Goal: Find specific page/section: Find specific page/section

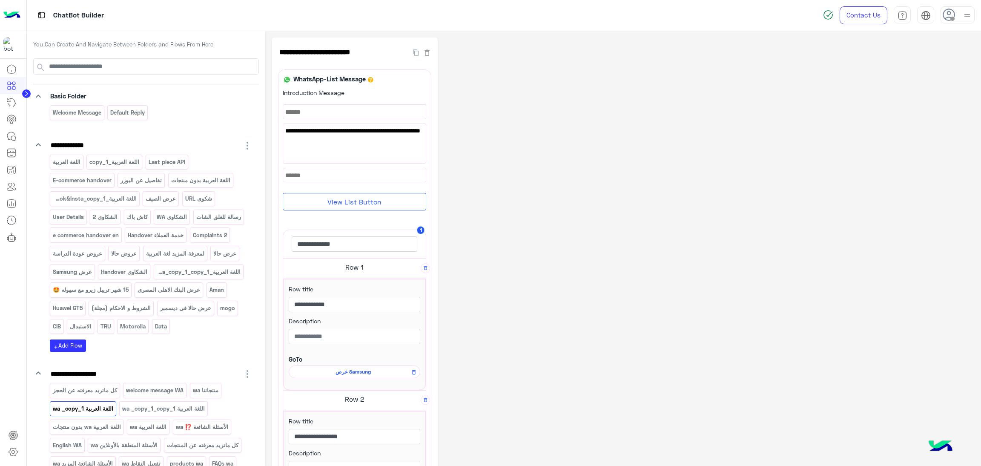
scroll to position [64, 0]
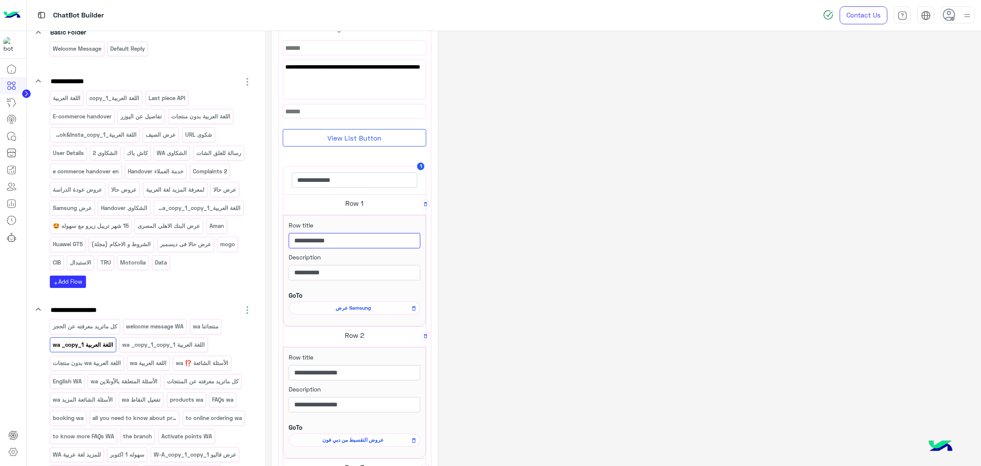
click at [380, 239] on input "**********" at bounding box center [355, 240] width 132 height 15
click at [348, 276] on input "**********" at bounding box center [355, 272] width 132 height 15
paste input "*******"
type input "**********"
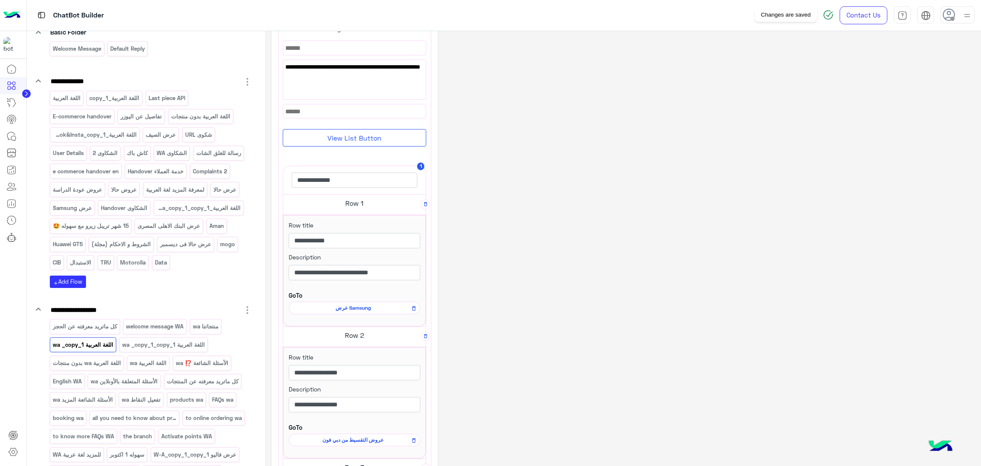
click at [825, 15] on img at bounding box center [828, 15] width 10 height 10
click at [686, 210] on div "**********" at bounding box center [623, 358] width 703 height 768
click at [356, 440] on span "عروض التقسيط من دبي فون" at bounding box center [352, 440] width 119 height 8
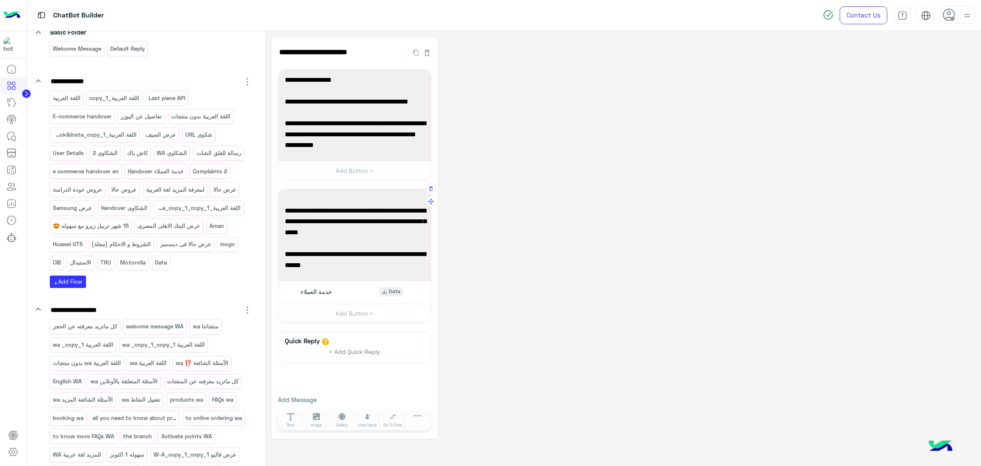
scroll to position [208, 0]
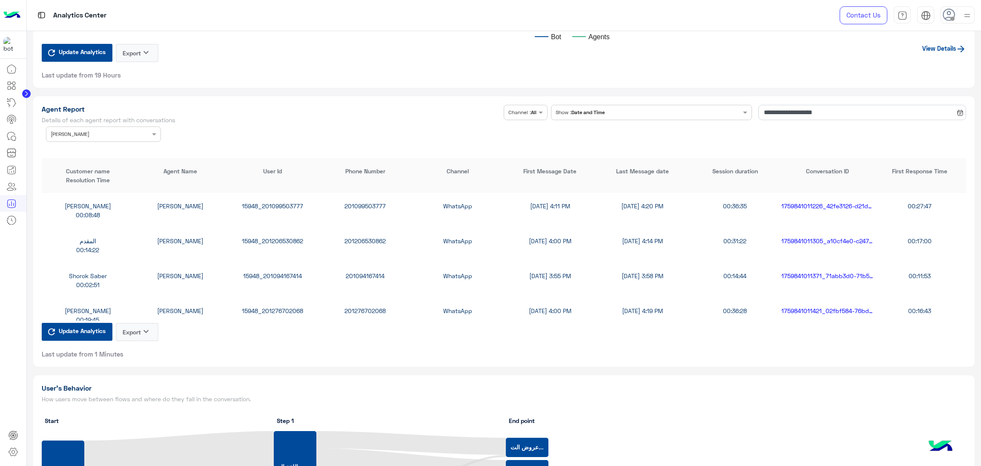
click at [265, 272] on div "15948_201094167414" at bounding box center [273, 275] width 92 height 9
click at [264, 312] on div "15948_201276702068" at bounding box center [273, 310] width 92 height 9
copy div "15948_201276702068"
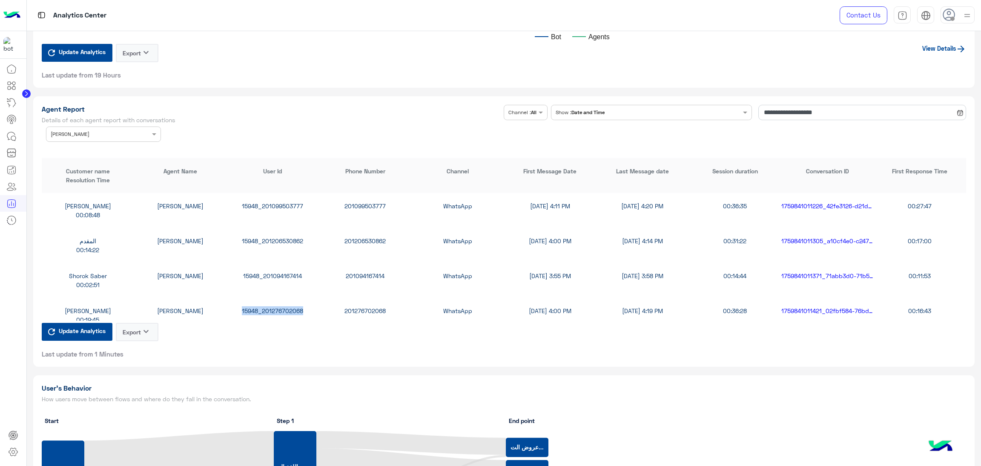
click at [137, 129] on div at bounding box center [103, 133] width 114 height 8
click at [101, 153] on div "All" at bounding box center [103, 151] width 115 height 16
click at [132, 129] on div at bounding box center [103, 133] width 114 height 8
click at [93, 152] on div "[PERSON_NAME]" at bounding box center [103, 151] width 115 height 16
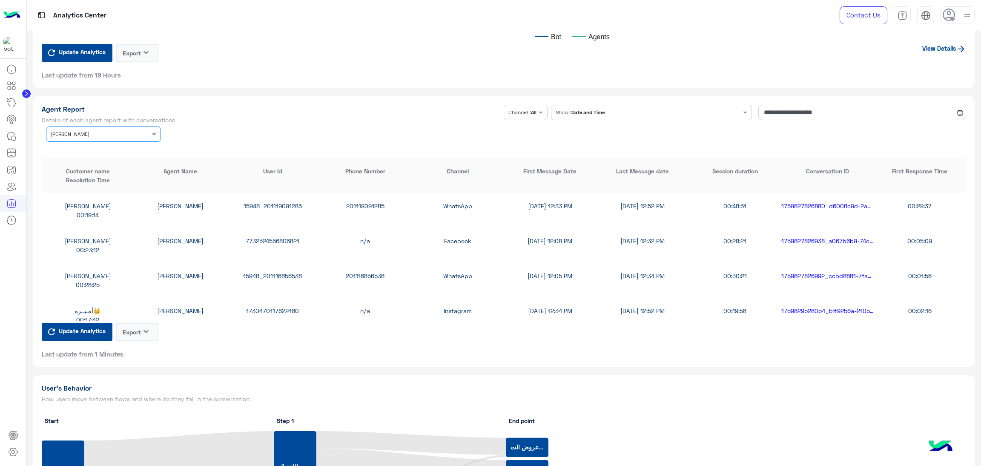
click at [270, 205] on div "15948_201119091285" at bounding box center [273, 205] width 92 height 9
copy div "15948_201119091285"
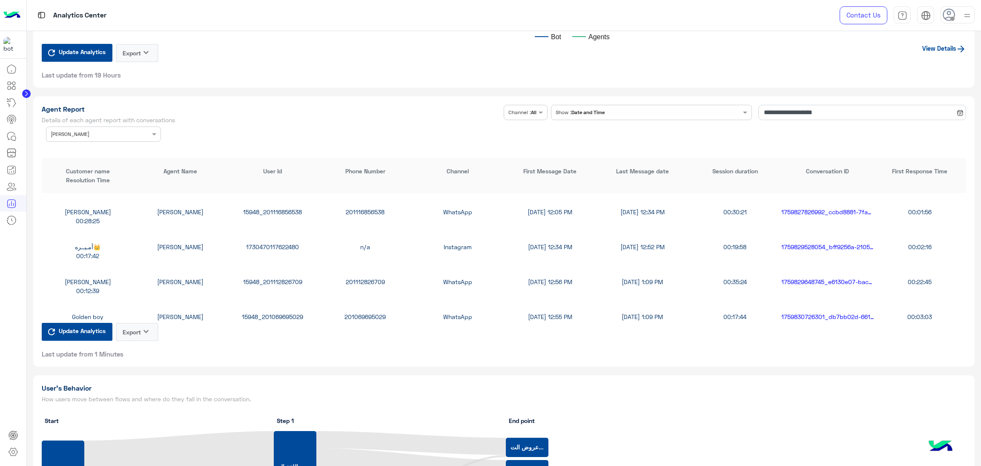
click at [280, 247] on div "1730470117622480" at bounding box center [273, 246] width 92 height 9
copy div "1730470117622480"
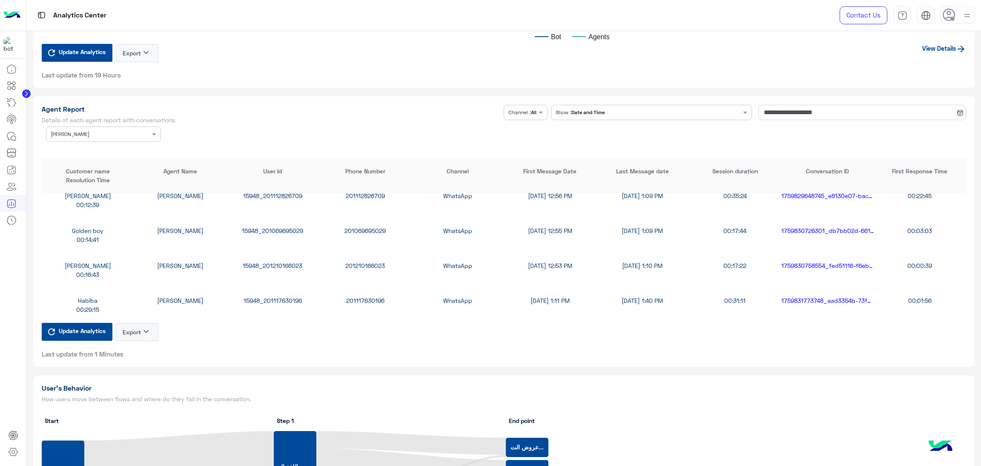
scroll to position [255, 0]
click at [128, 130] on input "text" at bounding box center [91, 133] width 80 height 8
click at [93, 147] on div "All" at bounding box center [103, 151] width 115 height 16
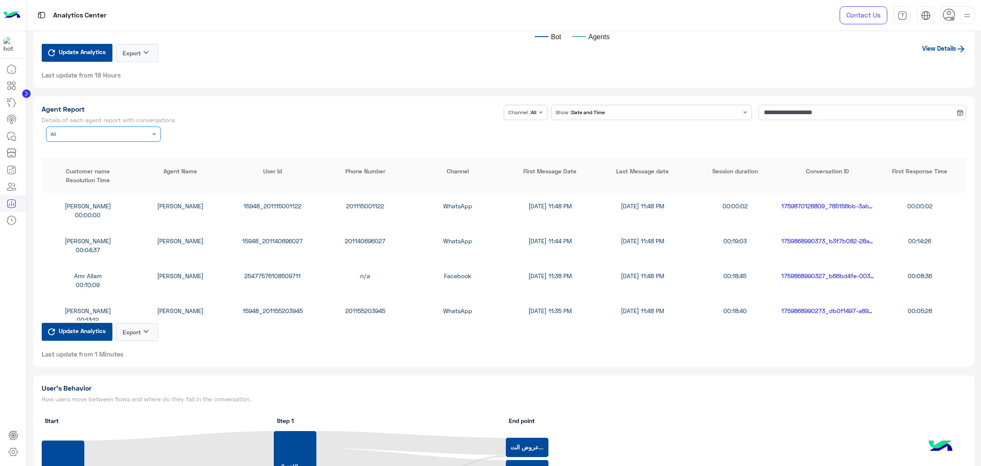
click at [143, 133] on div at bounding box center [103, 133] width 114 height 8
click at [86, 178] on div "Habiba Hany" at bounding box center [103, 183] width 115 height 16
click at [262, 237] on div "15948_201026445510" at bounding box center [273, 240] width 92 height 9
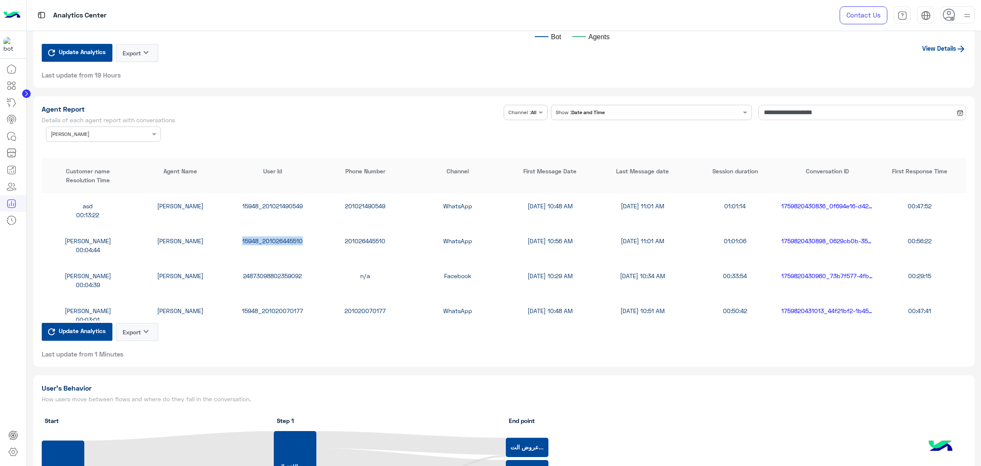
copy div "15948_201026445510"
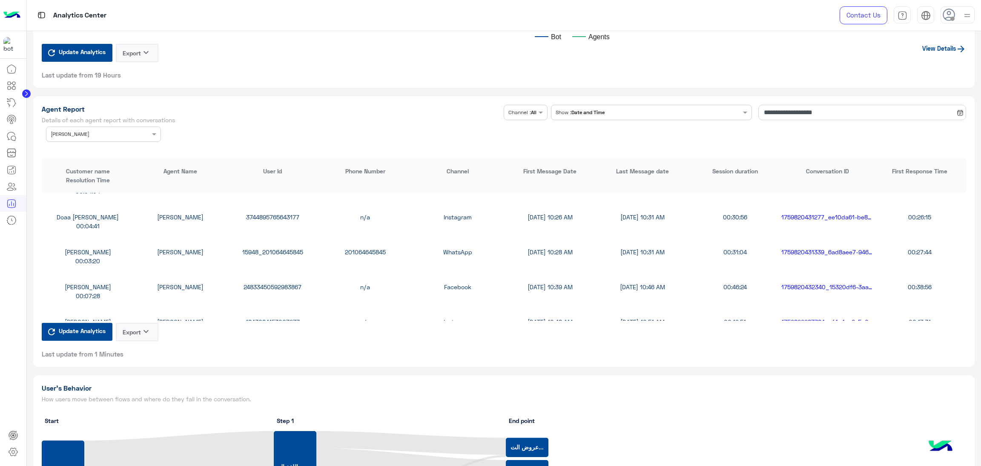
scroll to position [255, 0]
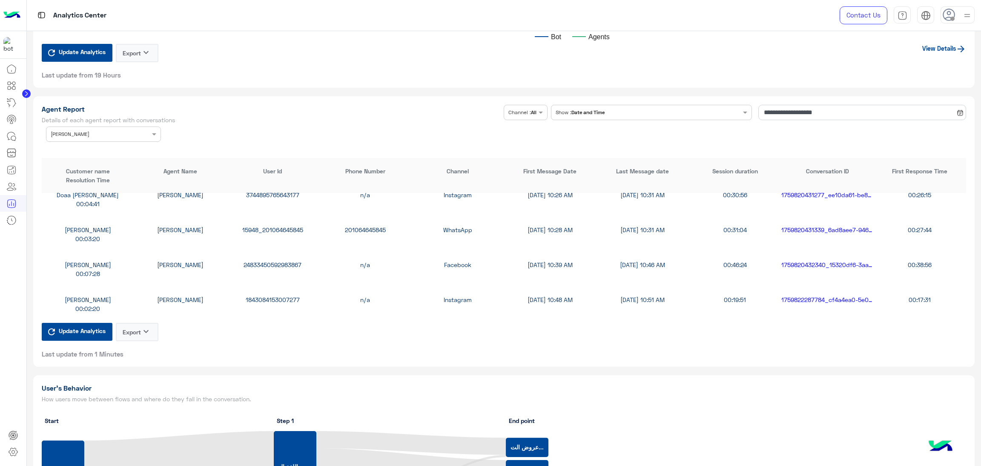
click at [260, 263] on div "24833450592983867" at bounding box center [273, 264] width 92 height 9
copy div "24833450592983867"
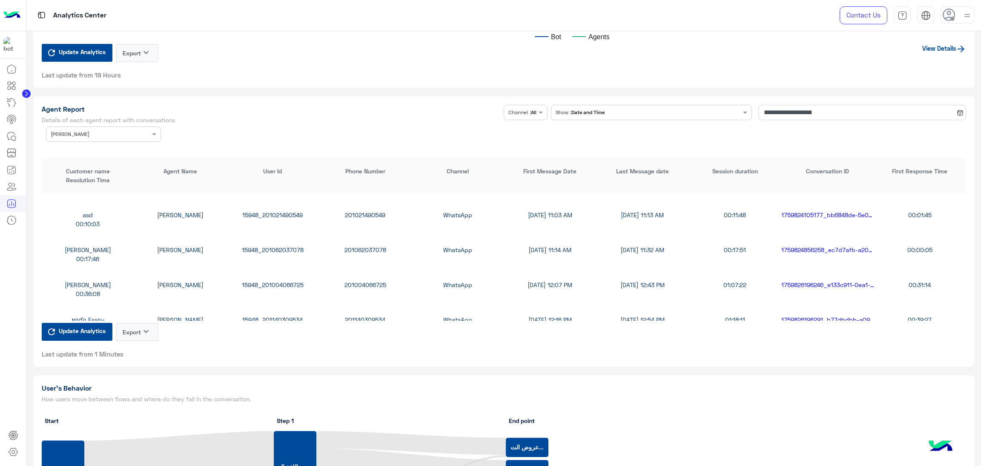
scroll to position [447, 0]
click at [267, 209] on div "15948_201021490549" at bounding box center [273, 212] width 92 height 9
copy div "15948_201021490549"
click at [110, 133] on input "text" at bounding box center [91, 133] width 80 height 8
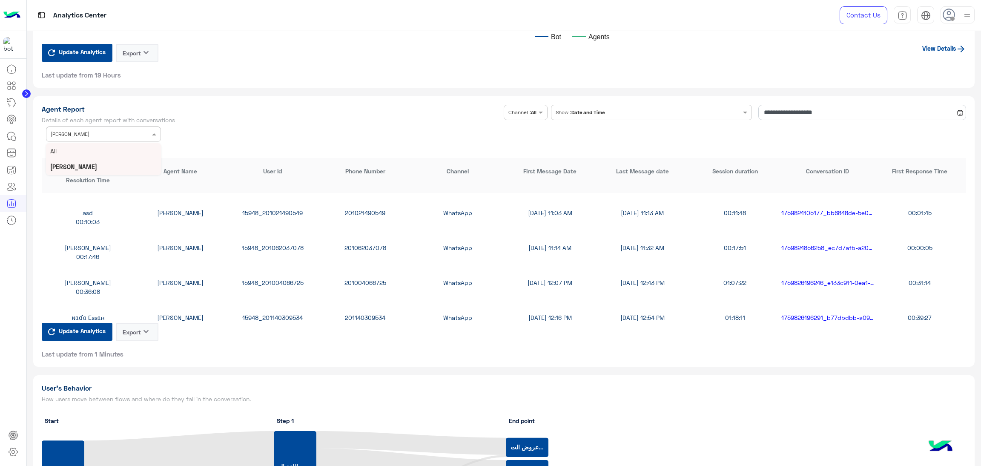
click at [81, 146] on div "All" at bounding box center [103, 151] width 115 height 16
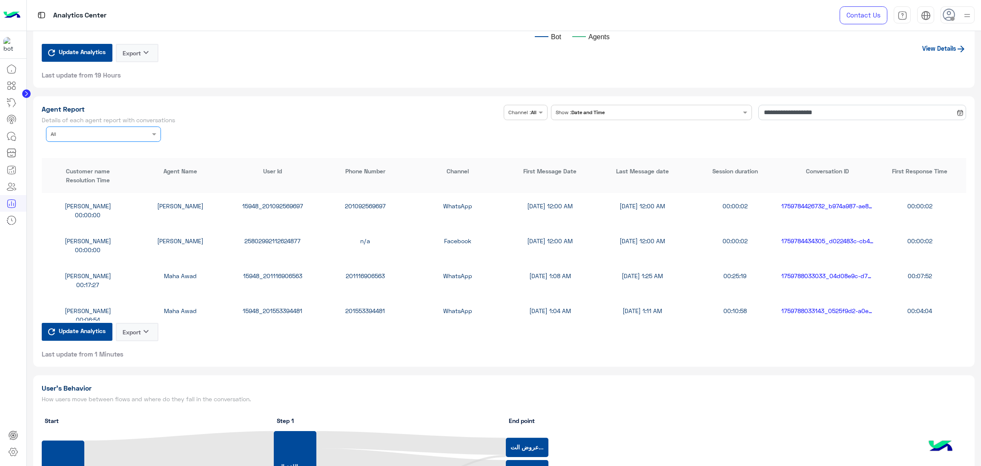
click at [106, 134] on input "text" at bounding box center [91, 133] width 80 height 8
click at [101, 176] on div "Mahytaab Amr" at bounding box center [103, 183] width 115 height 16
click at [260, 204] on div "15948_201093436044" at bounding box center [273, 205] width 92 height 9
copy div "15948_201093436044"
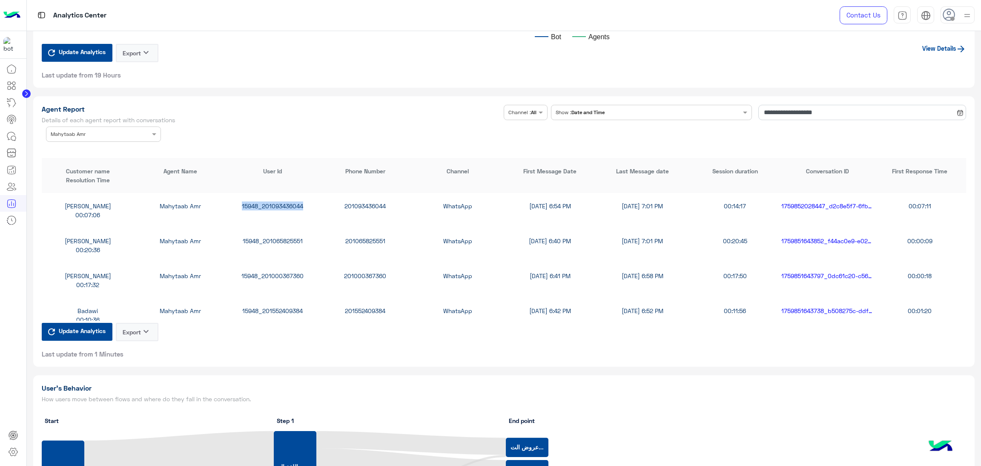
copy div "15948_201093436044"
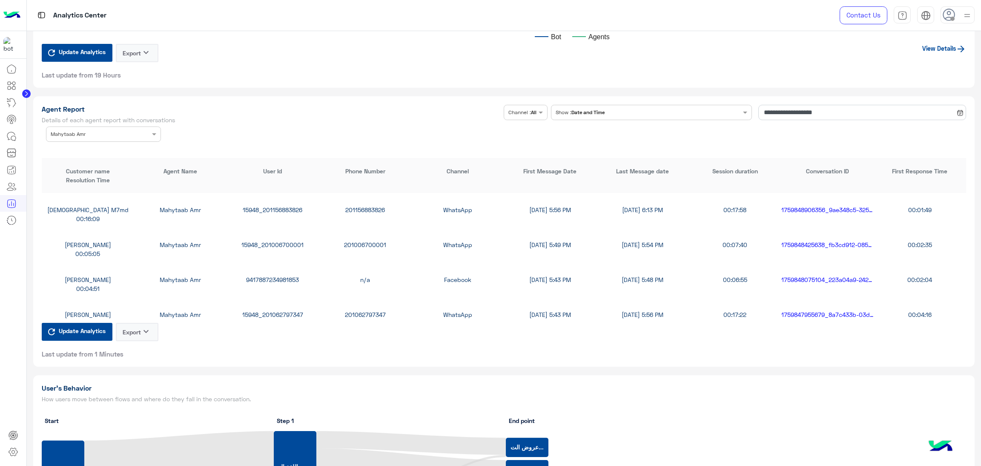
scroll to position [191, 0]
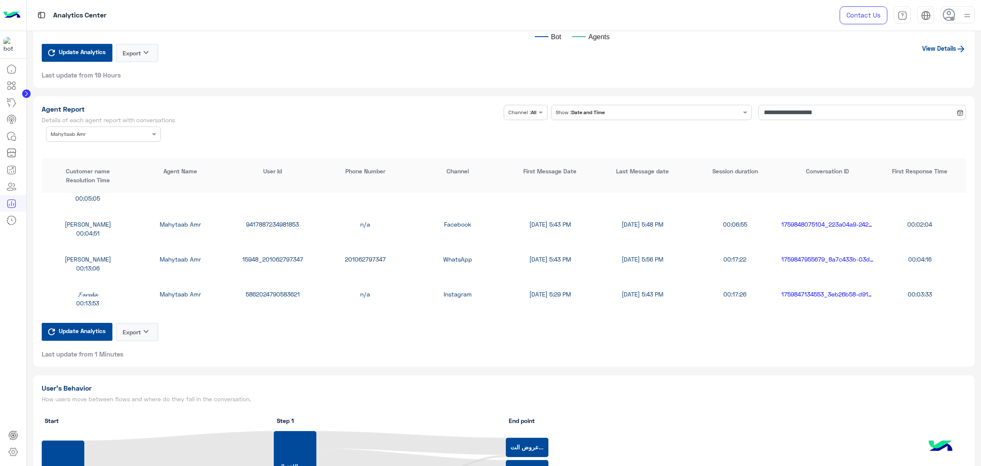
click at [272, 223] on div "9417887234981853" at bounding box center [273, 224] width 92 height 9
copy div "9417887234981853"
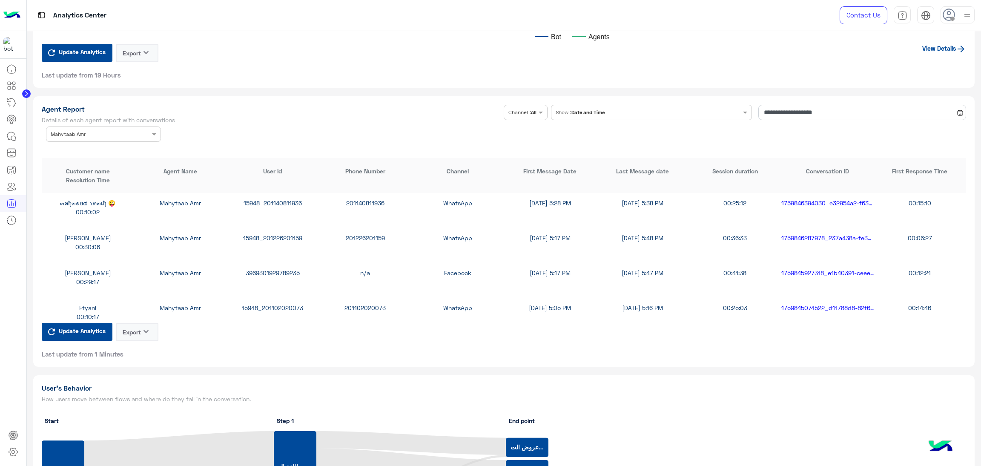
scroll to position [702, 0]
click at [286, 235] on div "15948_201010952835" at bounding box center [273, 236] width 92 height 9
copy div "15948_201010952835"
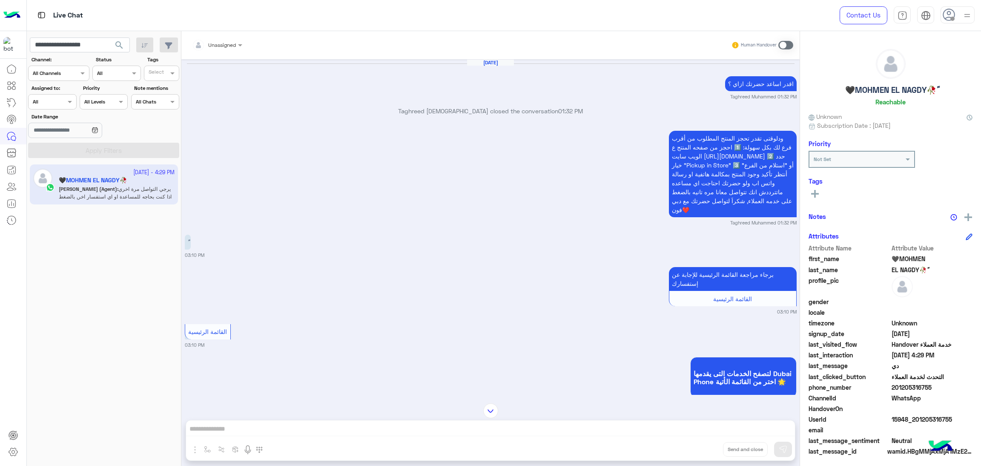
scroll to position [2152, 0]
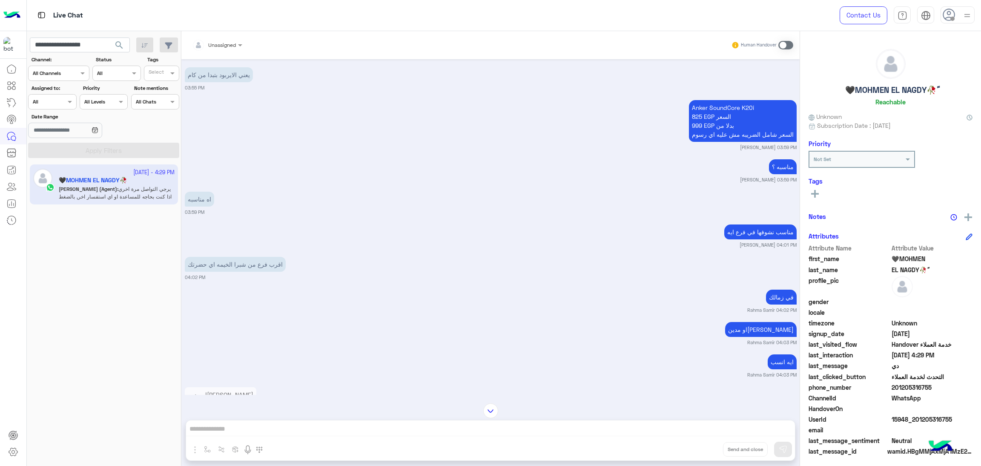
click at [117, 47] on span "search" at bounding box center [119, 45] width 10 height 10
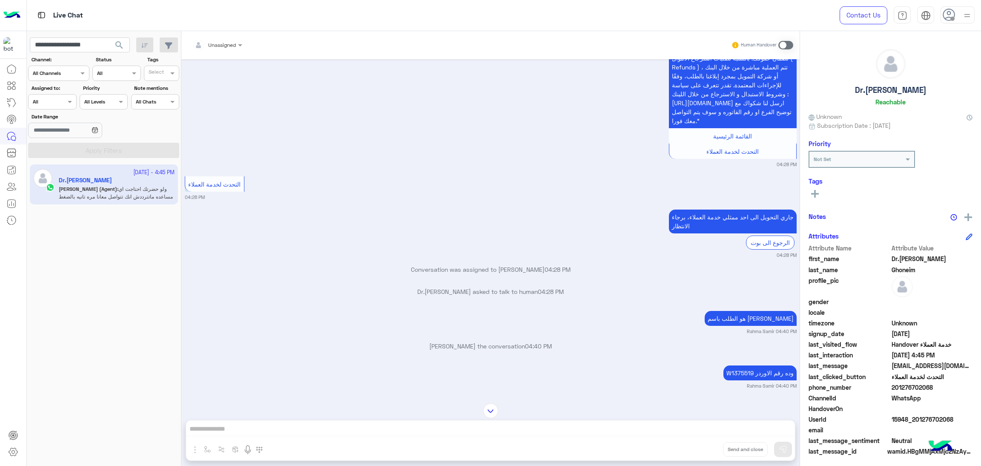
scroll to position [1228, 0]
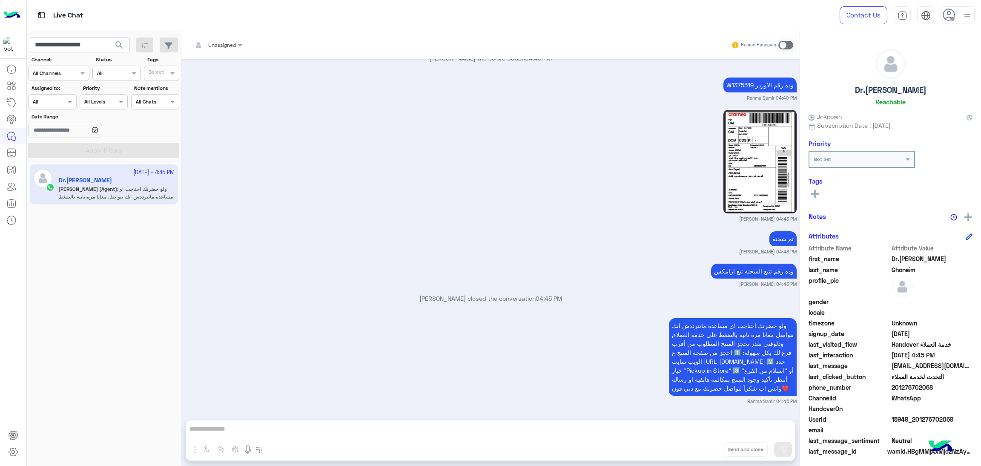
click at [921, 423] on span "15948_201276702068" at bounding box center [932, 419] width 81 height 9
click at [918, 420] on span "15948_201276702068" at bounding box center [932, 419] width 81 height 9
copy span "15948_201276702068"
drag, startPoint x: 892, startPoint y: 386, endPoint x: 944, endPoint y: 383, distance: 51.6
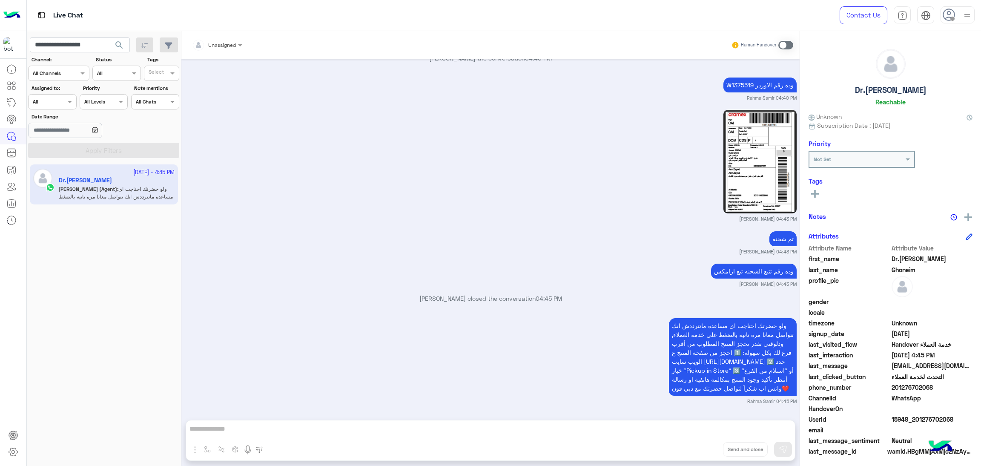
click at [944, 383] on span "201276702068" at bounding box center [932, 387] width 81 height 9
copy span "01276702068"
click at [57, 43] on input "**********" at bounding box center [80, 44] width 100 height 15
paste input "text"
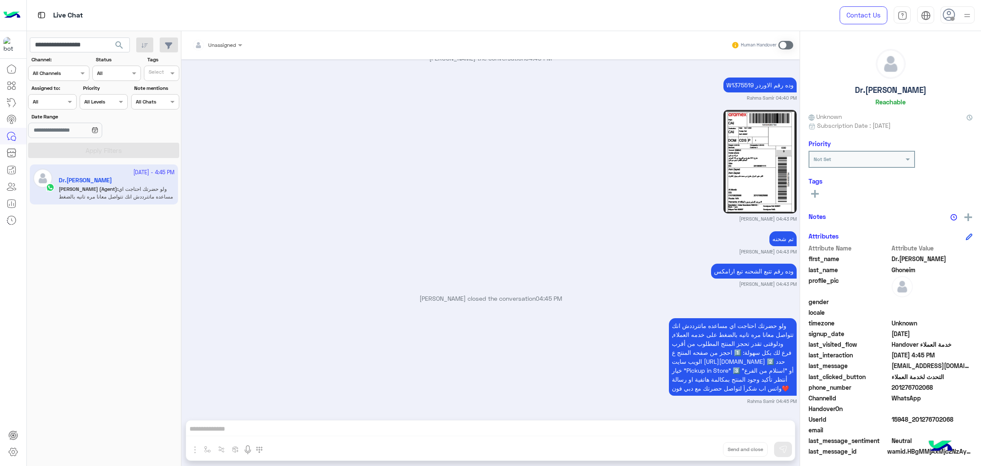
click at [114, 43] on span "search" at bounding box center [119, 45] width 10 height 10
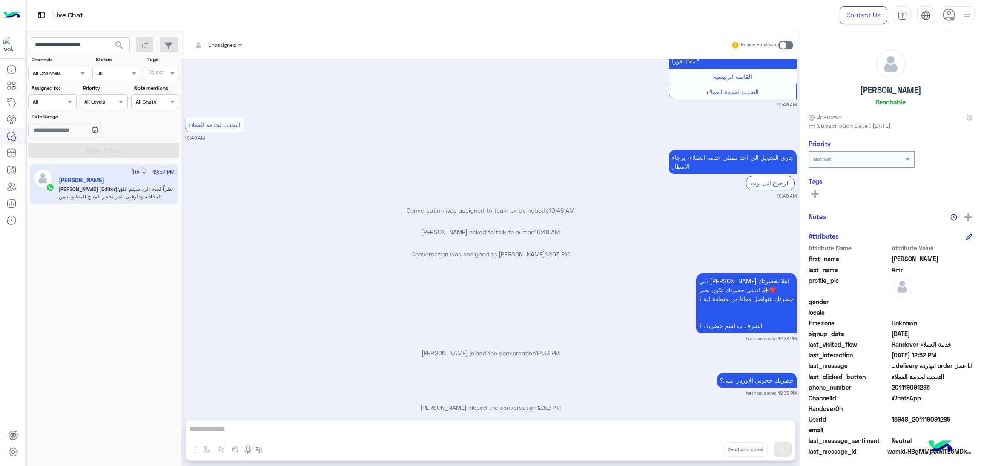
scroll to position [665, 0]
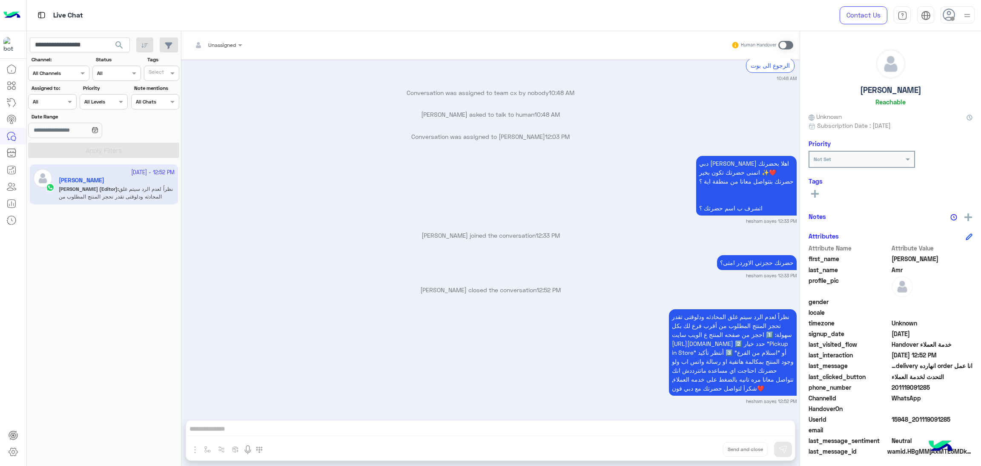
click at [919, 417] on span "15948_201119091285" at bounding box center [932, 419] width 81 height 9
copy span "15948_201119091285"
click at [80, 49] on input "**********" at bounding box center [80, 44] width 100 height 15
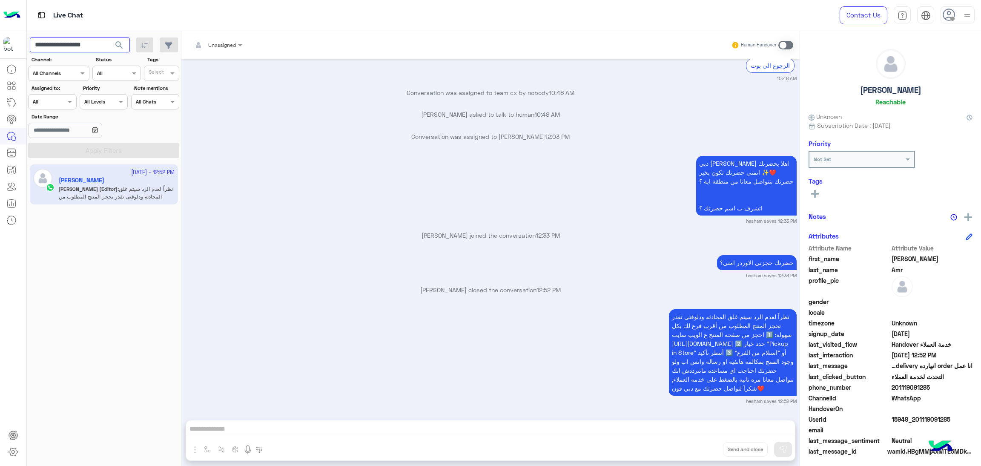
paste input "text"
click at [119, 47] on span "search" at bounding box center [119, 45] width 10 height 10
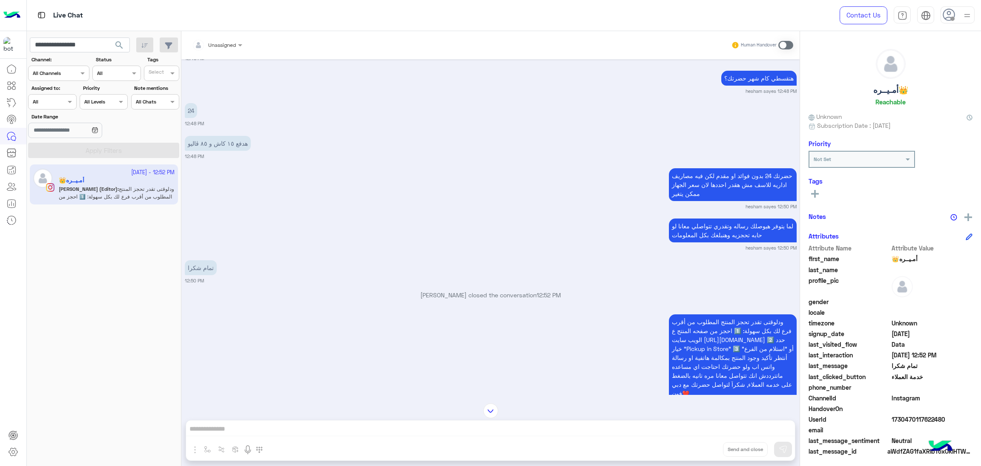
scroll to position [2383, 0]
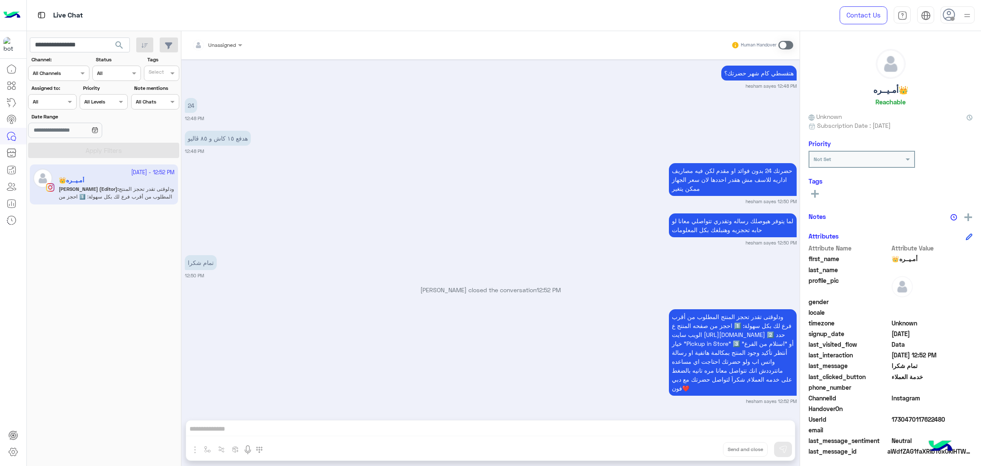
click at [906, 417] on span "1730470117622480" at bounding box center [932, 419] width 81 height 9
copy span "1730470117622480"
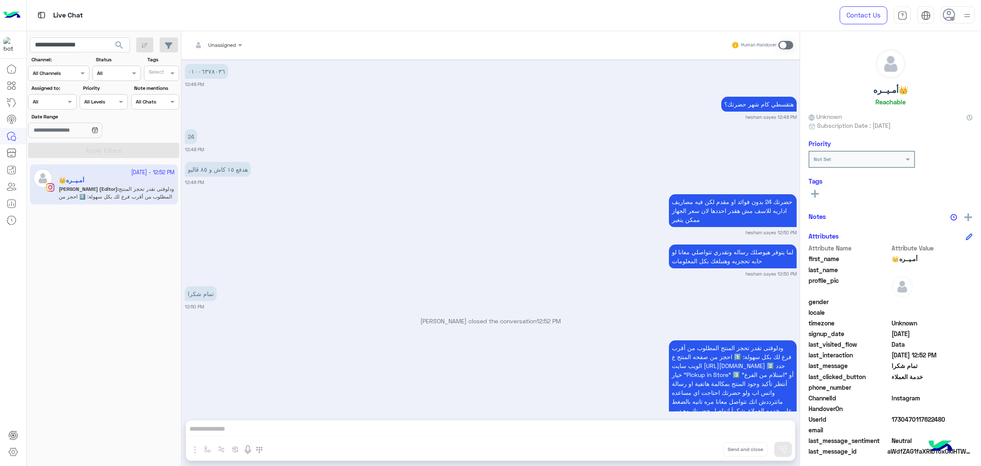
scroll to position [2255, 0]
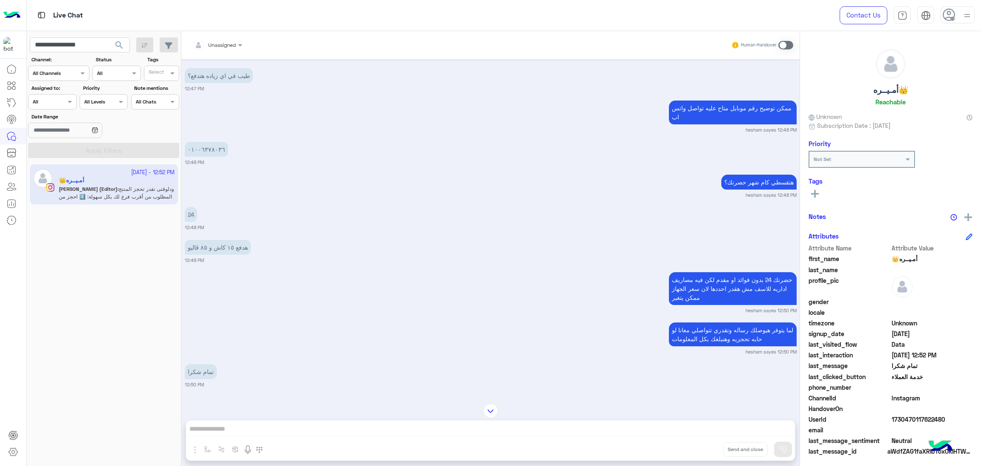
click at [198, 157] on p "٠١٠٠٦٣٧٨٠٣٦" at bounding box center [206, 149] width 43 height 15
copy p "٠١٠٠٦٣٧٨٠٣٦"
click at [66, 43] on input "**********" at bounding box center [80, 44] width 100 height 15
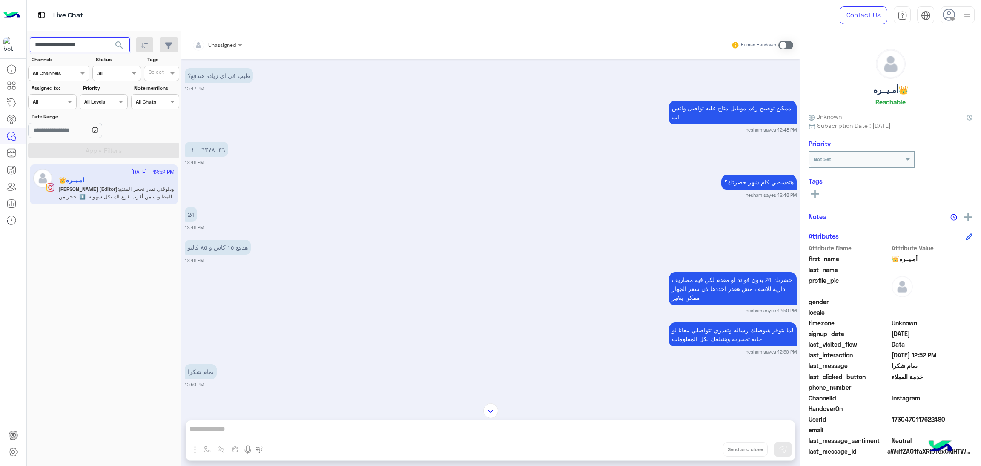
paste input "**"
click at [120, 49] on span "search" at bounding box center [119, 45] width 10 height 10
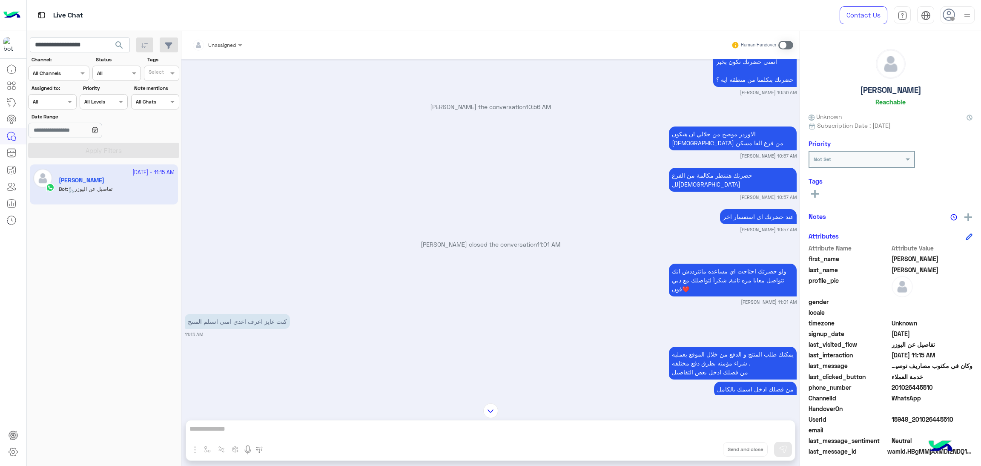
scroll to position [1470, 0]
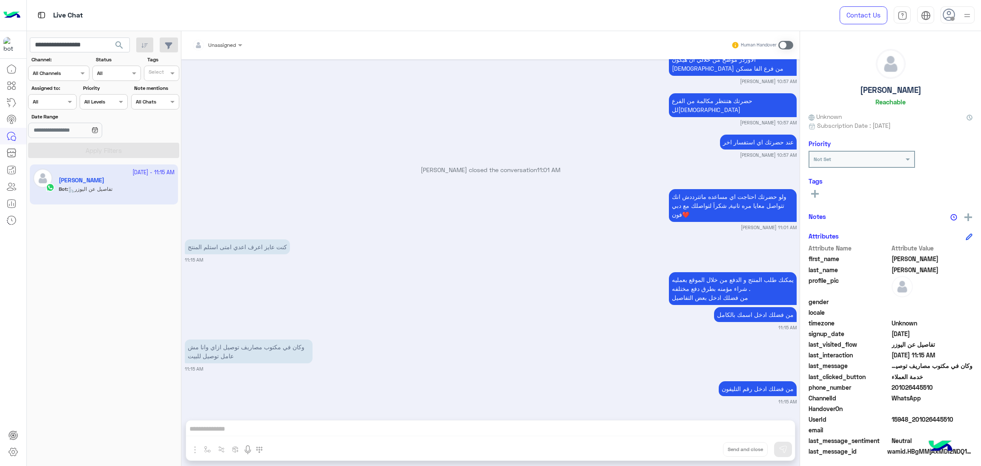
click at [908, 420] on span "15948_201026445510" at bounding box center [932, 419] width 81 height 9
copy span "15948_201026445510"
click at [62, 42] on input "**********" at bounding box center [80, 44] width 100 height 15
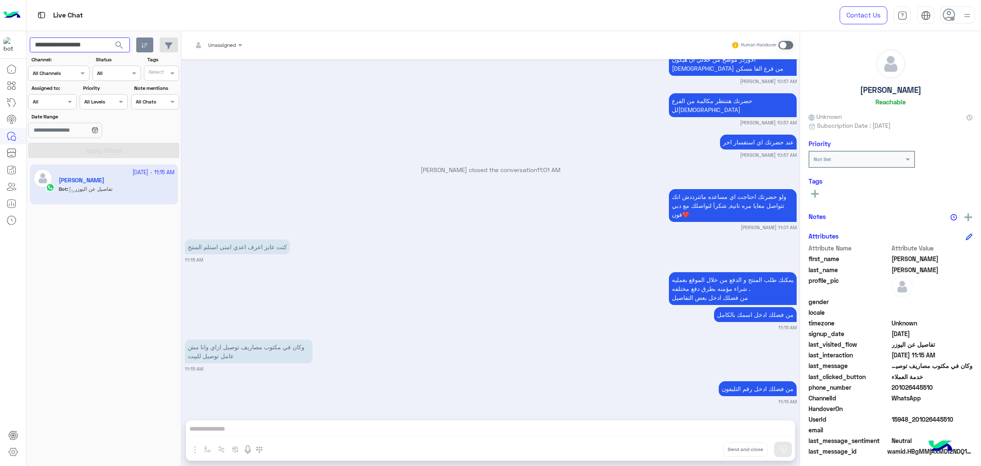
paste input "text"
click at [121, 45] on span "search" at bounding box center [119, 45] width 10 height 10
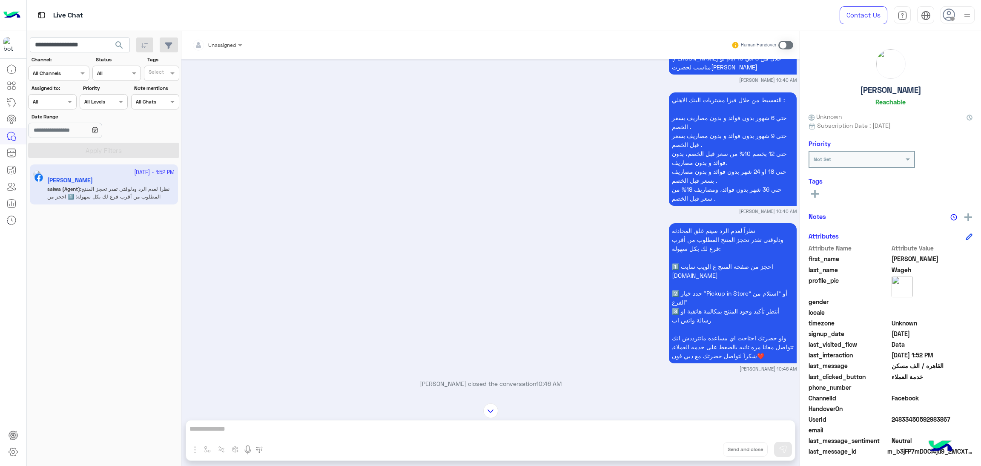
scroll to position [272, 0]
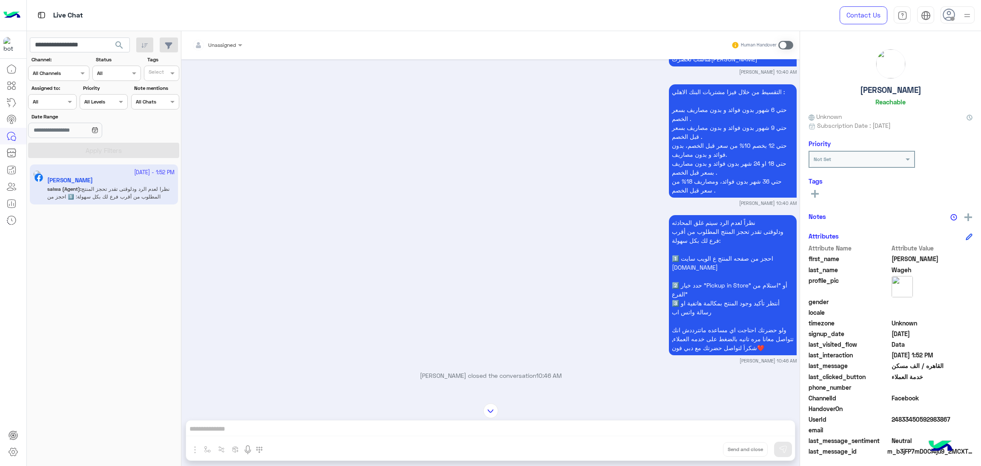
click at [923, 417] on span "24833450592983867" at bounding box center [932, 419] width 81 height 9
copy span "24833450592983867"
click at [78, 42] on input "**********" at bounding box center [80, 44] width 100 height 15
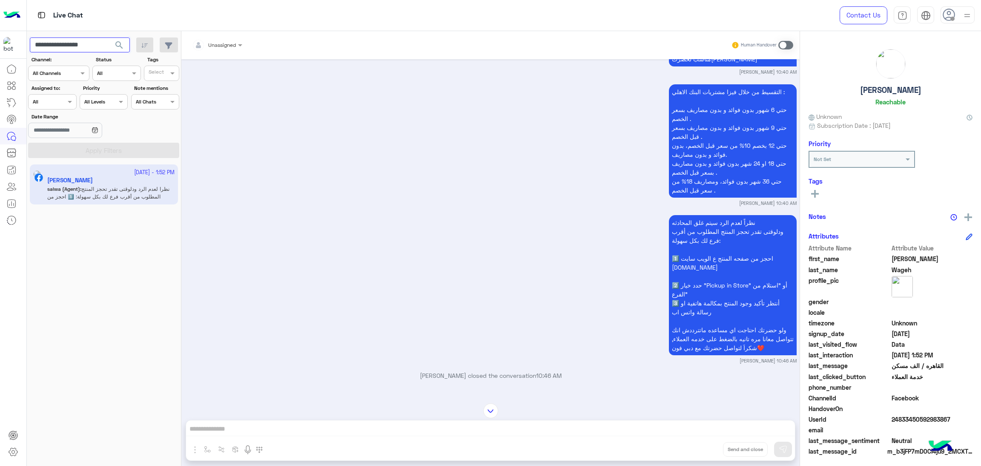
paste input "*"
click at [119, 43] on span "search" at bounding box center [119, 45] width 10 height 10
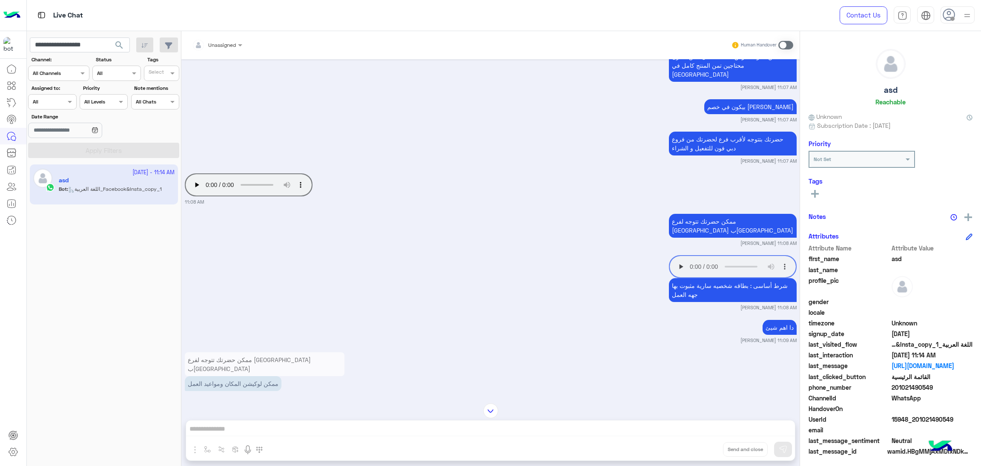
scroll to position [3598, 0]
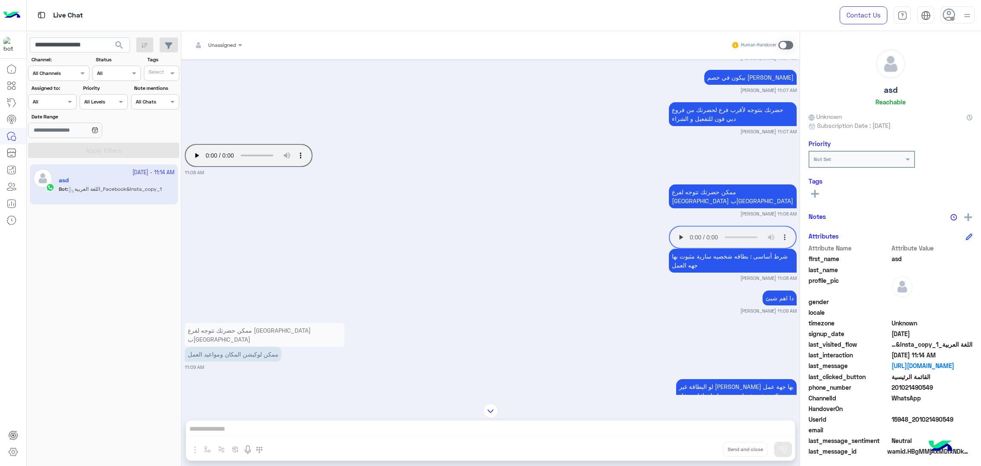
drag, startPoint x: 892, startPoint y: 388, endPoint x: 953, endPoint y: 390, distance: 61.3
click at [953, 390] on span "201021490549" at bounding box center [932, 387] width 81 height 9
copy span "01021490549"
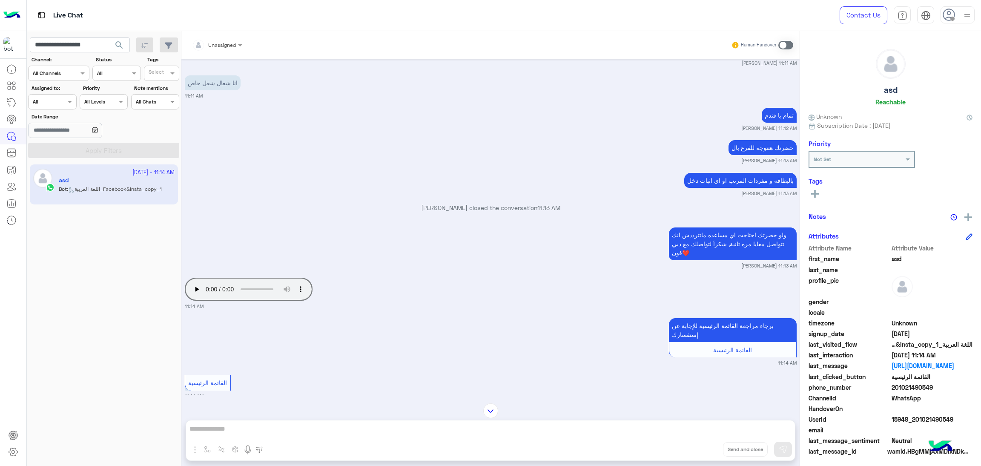
scroll to position [4365, 0]
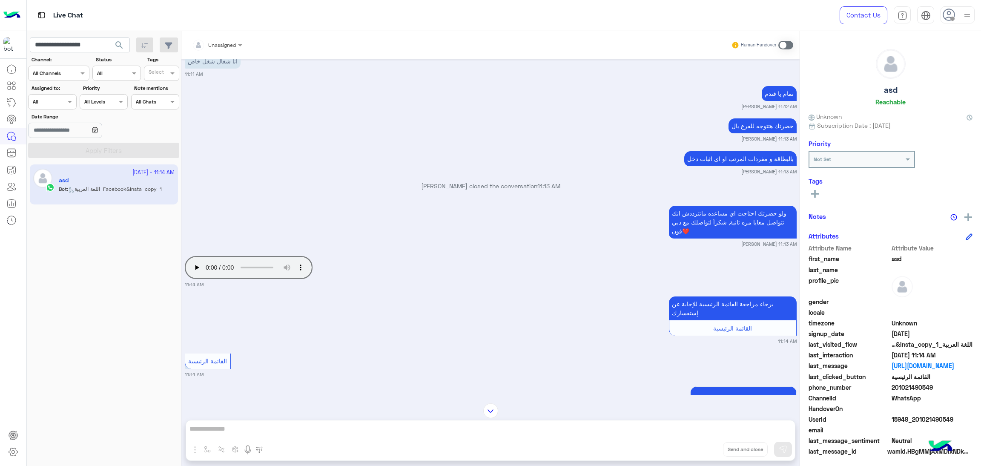
click at [919, 417] on span "15948_201021490549" at bounding box center [932, 419] width 81 height 9
copy span "15948_201021490549"
click at [88, 47] on input "**********" at bounding box center [80, 44] width 100 height 15
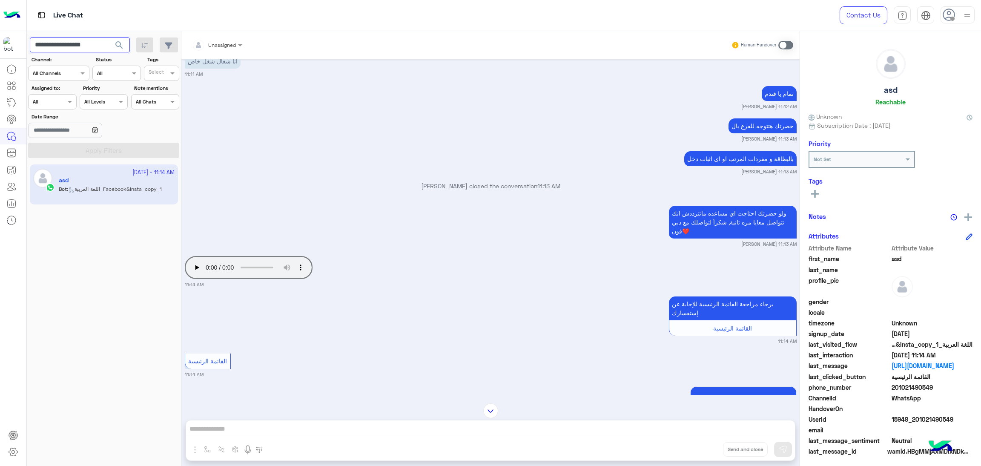
paste input "text"
click at [119, 48] on span "search" at bounding box center [119, 45] width 10 height 10
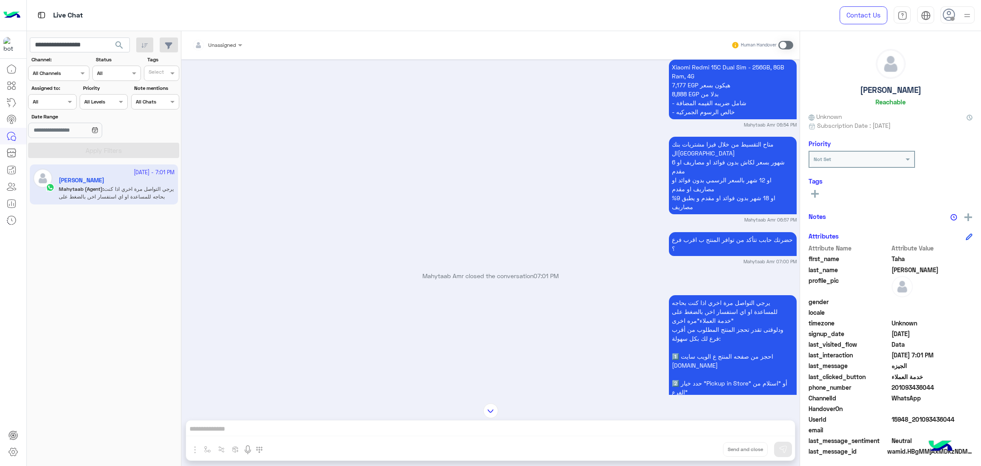
scroll to position [1368, 0]
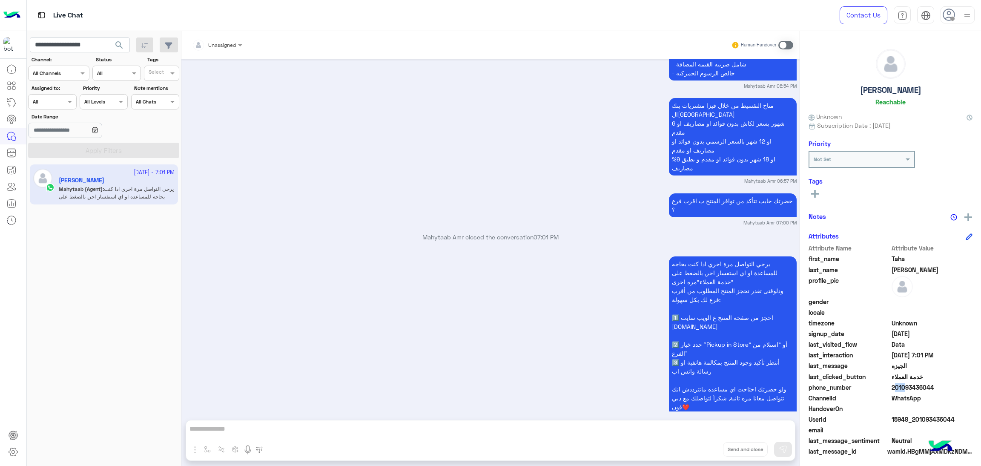
drag, startPoint x: 890, startPoint y: 388, endPoint x: 900, endPoint y: 388, distance: 9.4
click at [900, 388] on span "201093436044" at bounding box center [932, 387] width 81 height 9
click at [896, 388] on span "201093436044" at bounding box center [932, 387] width 81 height 9
drag, startPoint x: 892, startPoint y: 388, endPoint x: 969, endPoint y: 388, distance: 77.1
click at [969, 388] on span "201093436044" at bounding box center [932, 387] width 81 height 9
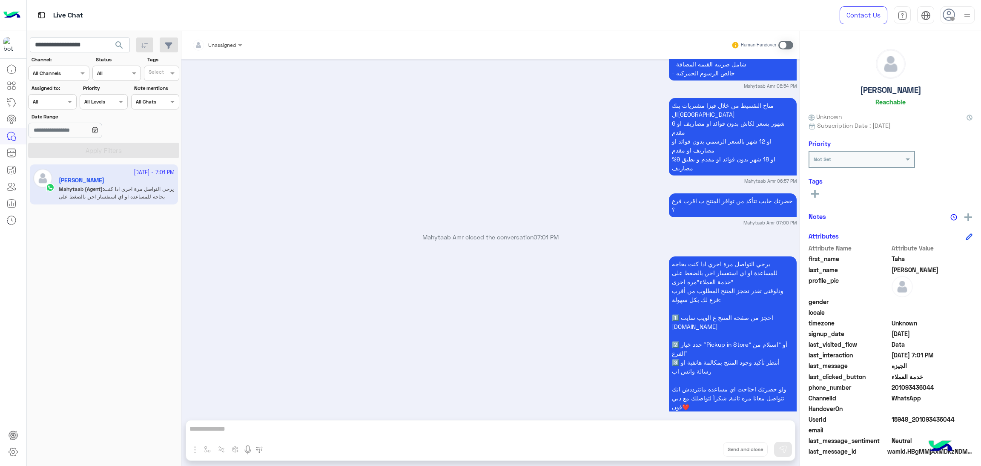
copy span "01093436044"
click at [91, 47] on input "**********" at bounding box center [80, 44] width 100 height 15
paste input "text"
click at [120, 46] on span "search" at bounding box center [119, 45] width 10 height 10
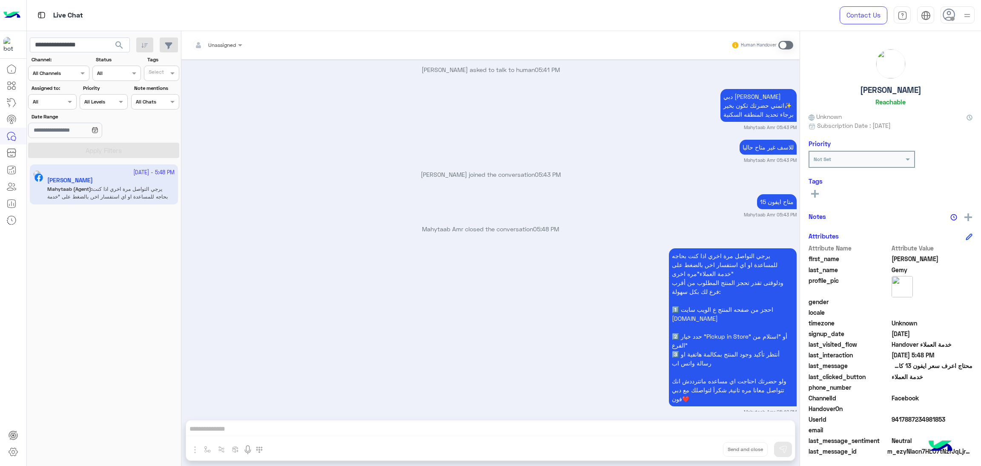
scroll to position [1283, 0]
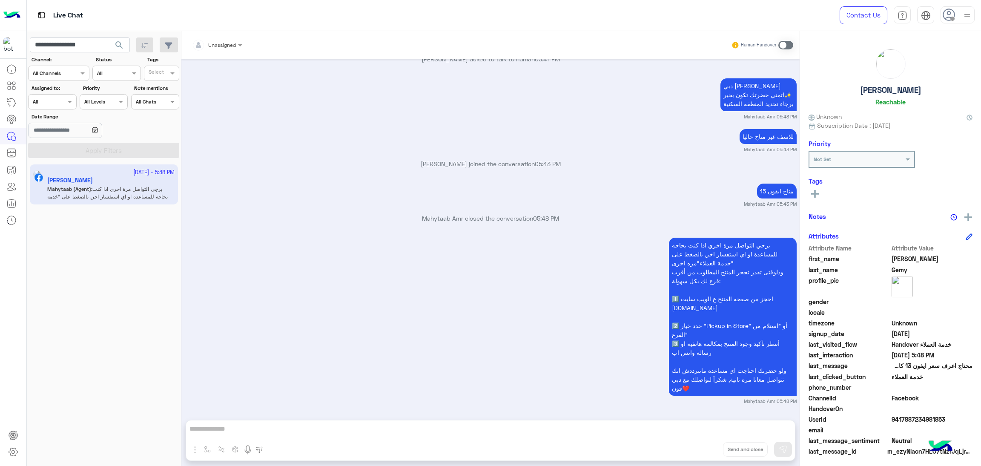
click at [924, 415] on span "9417887234981853" at bounding box center [932, 419] width 81 height 9
click at [68, 46] on input "**********" at bounding box center [80, 44] width 100 height 15
paste input "**"
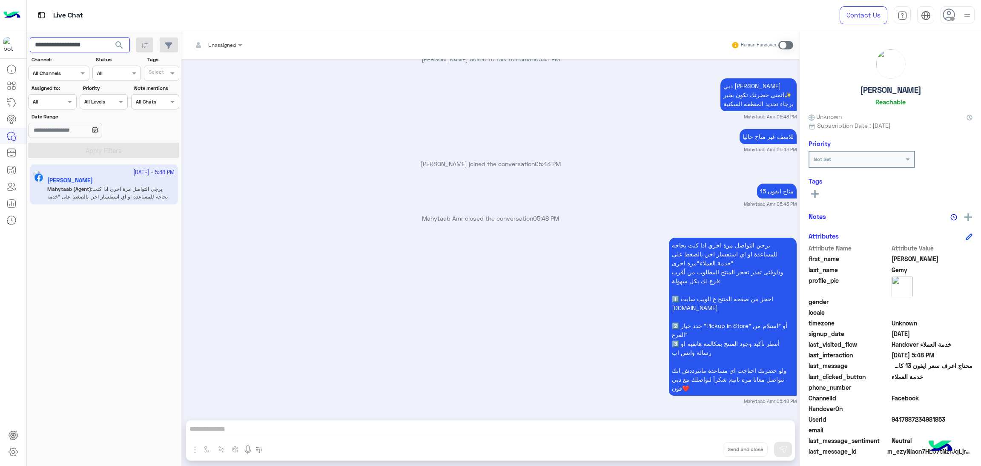
type input "**********"
click at [121, 47] on span "search" at bounding box center [119, 45] width 10 height 10
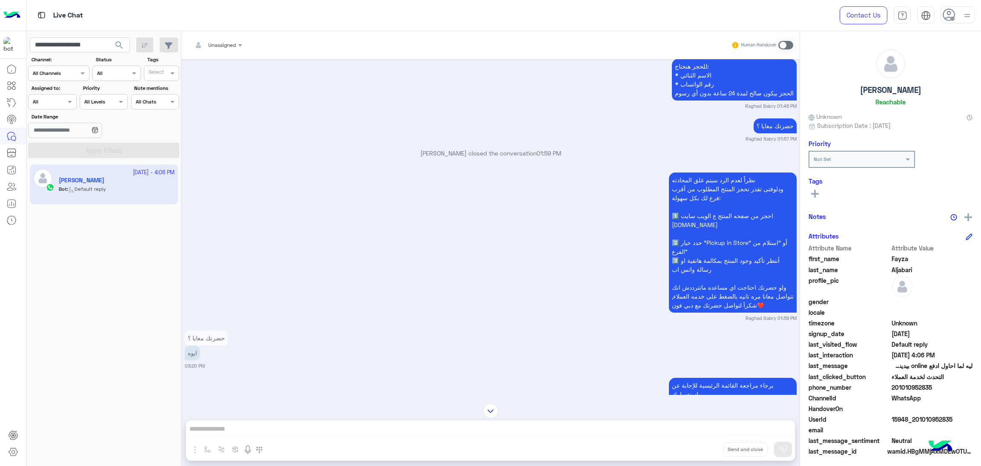
scroll to position [1848, 0]
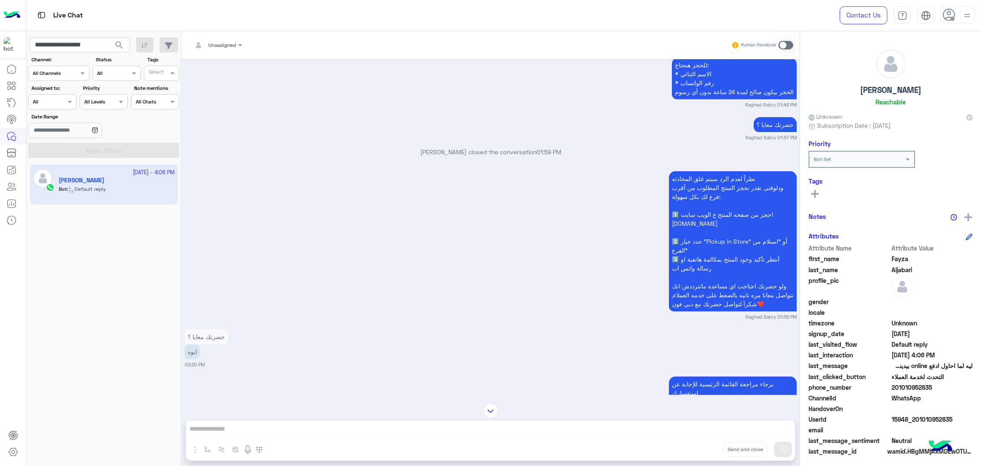
drag, startPoint x: 893, startPoint y: 387, endPoint x: 961, endPoint y: 387, distance: 68.1
click at [961, 387] on span "201010952835" at bounding box center [932, 387] width 81 height 9
